Goal: Feedback & Contribution: Submit feedback/report problem

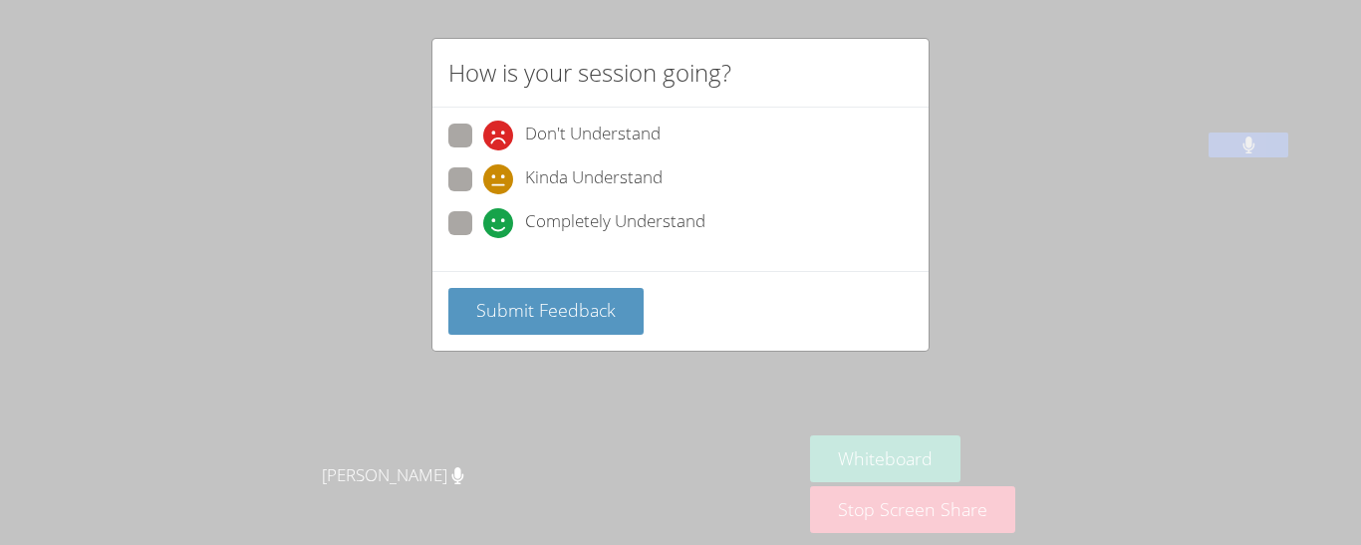
click at [483, 238] on span at bounding box center [483, 238] width 0 height 0
click at [483, 223] on input "Completely Understand" at bounding box center [491, 219] width 17 height 17
radio input "true"
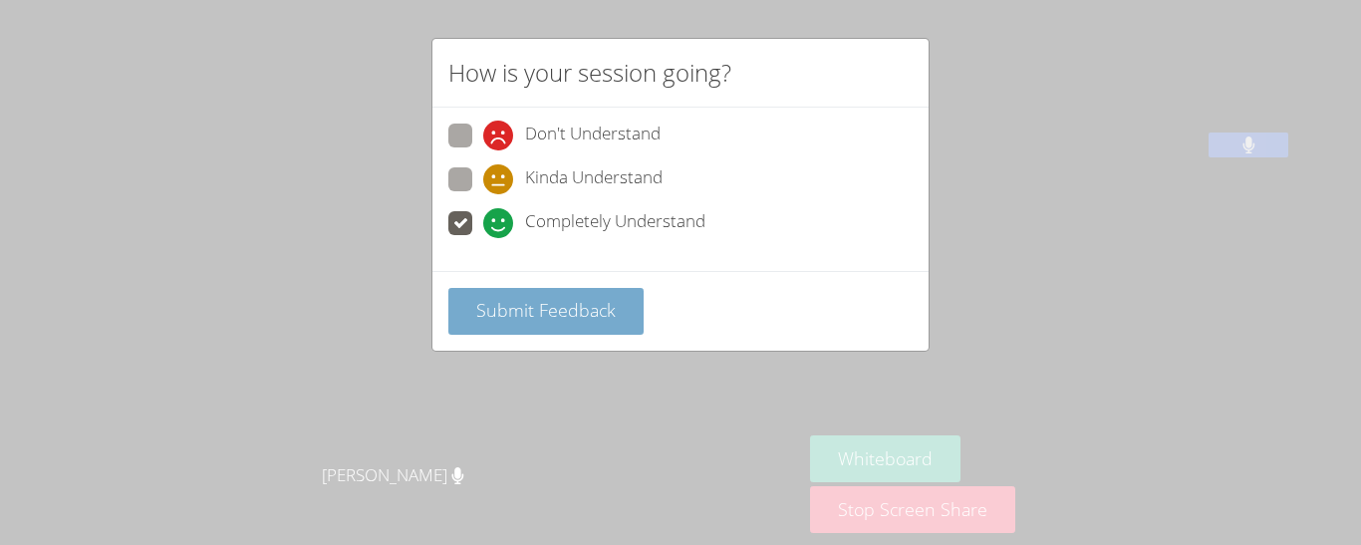
click at [554, 307] on span "Submit Feedback" at bounding box center [545, 310] width 139 height 24
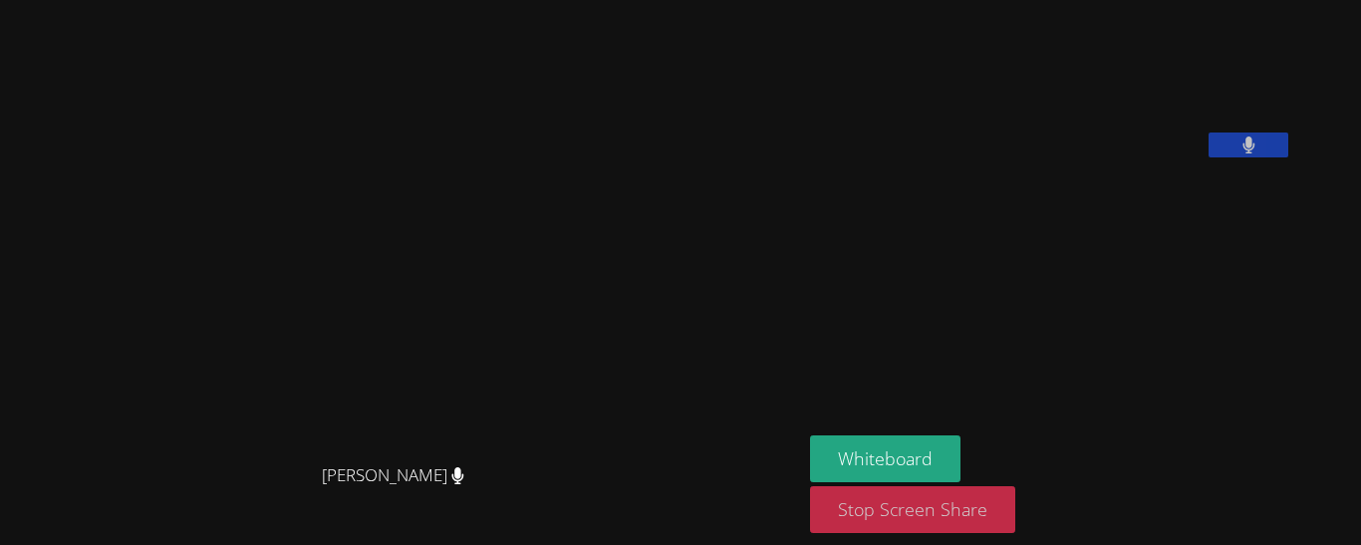
click at [899, 523] on button "Stop Screen Share" at bounding box center [912, 509] width 205 height 47
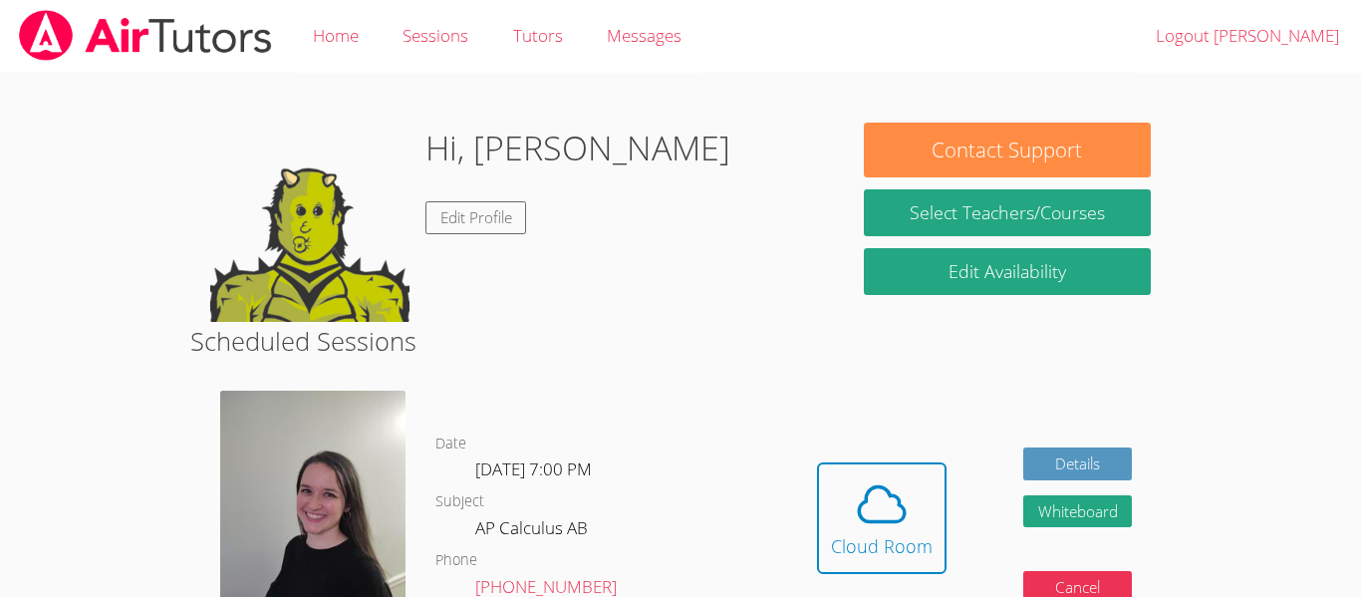
scroll to position [275, 0]
